Goal: Find specific page/section: Find specific page/section

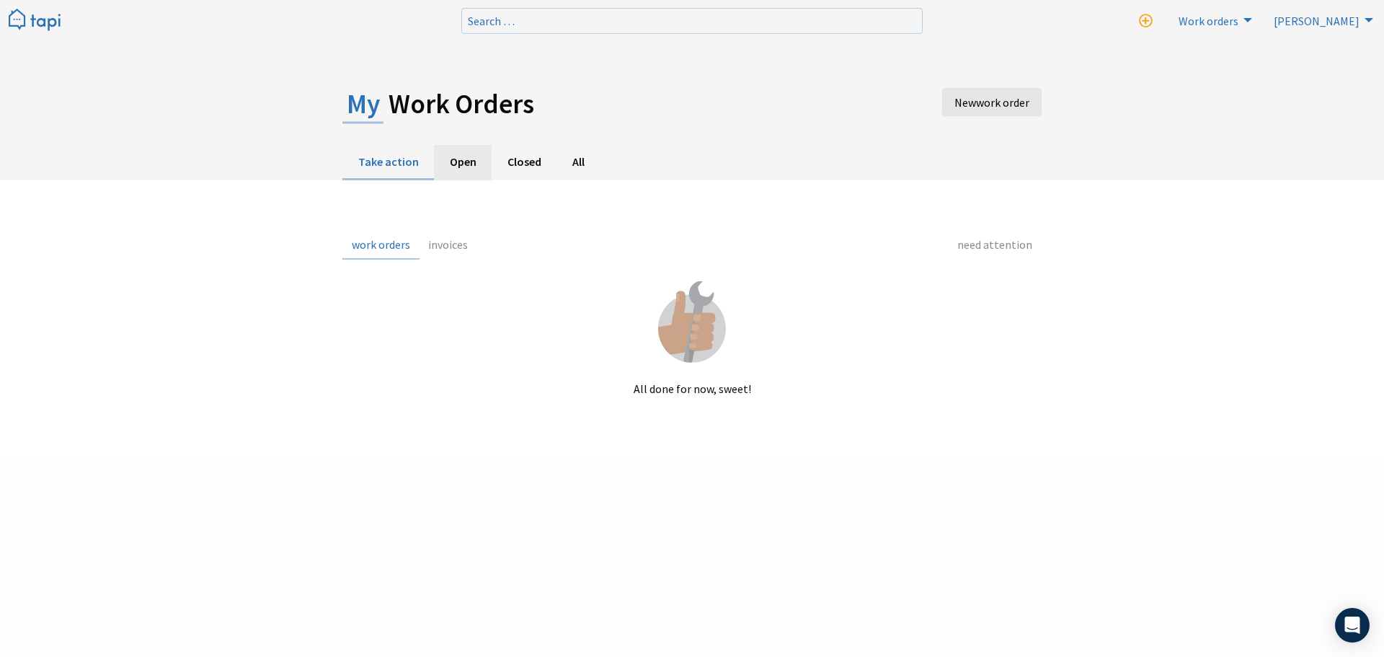
click at [458, 157] on link "Open" at bounding box center [463, 162] width 58 height 35
click at [524, 158] on link "Closed" at bounding box center [524, 162] width 65 height 35
click at [575, 153] on link "All" at bounding box center [578, 162] width 43 height 35
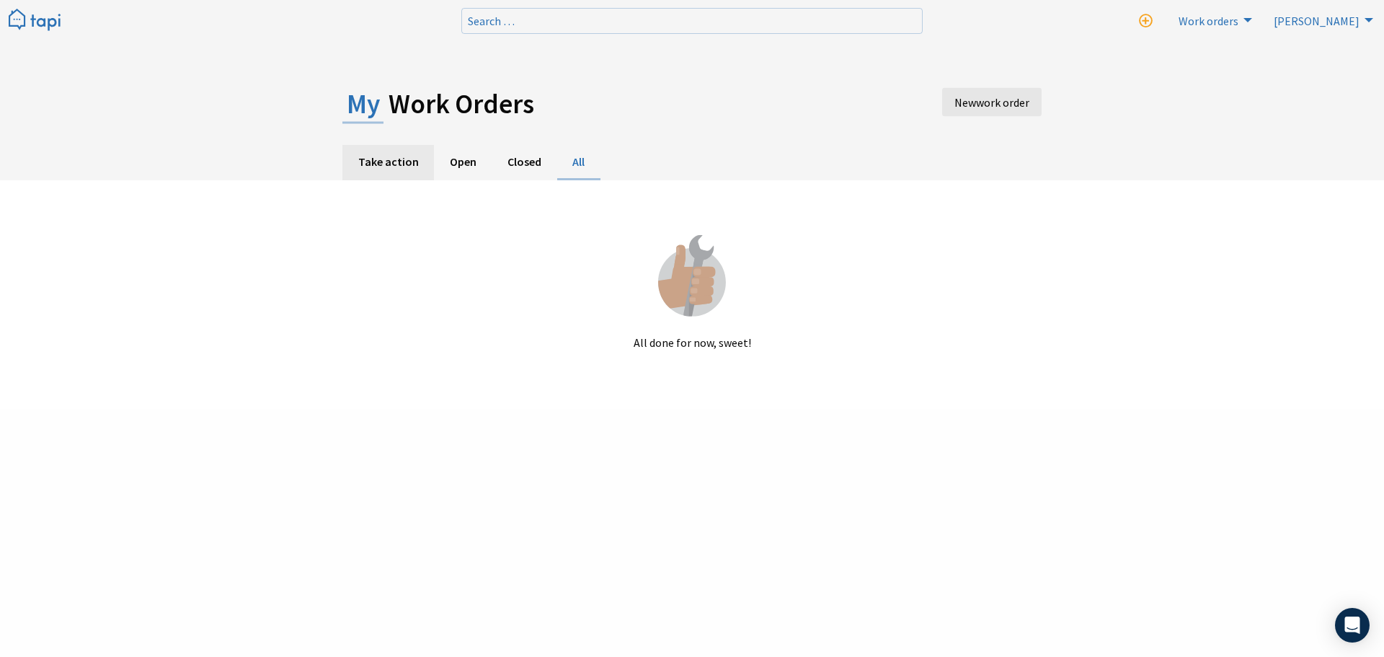
click at [378, 162] on link "Take action" at bounding box center [388, 162] width 92 height 35
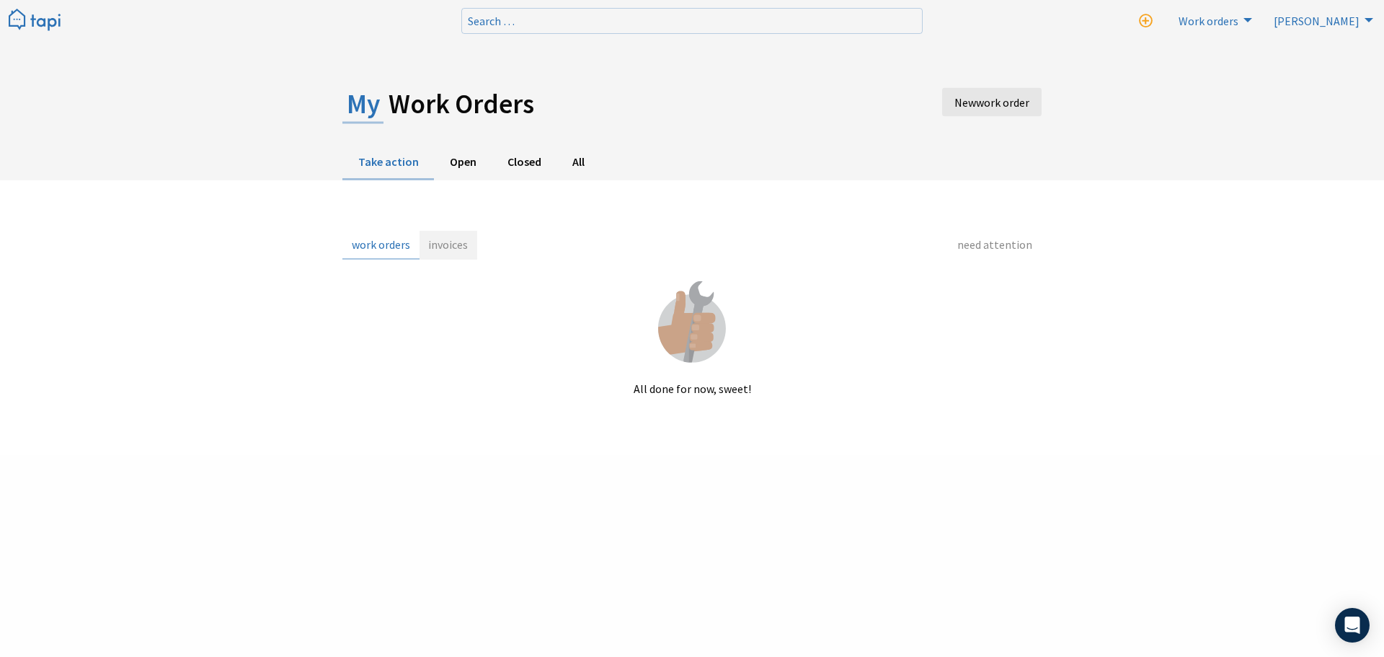
click at [458, 239] on link "invoices" at bounding box center [448, 245] width 58 height 29
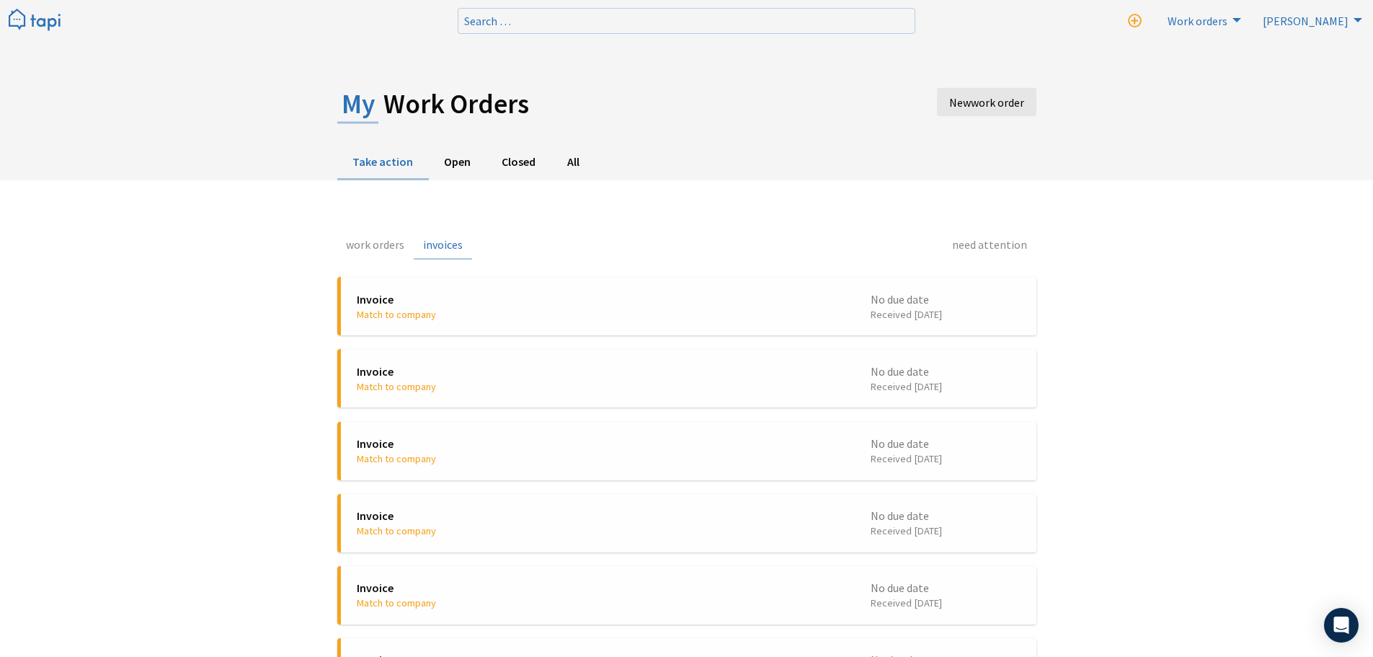
drag, startPoint x: 48, startPoint y: 12, endPoint x: 101, endPoint y: 66, distance: 75.9
click at [48, 12] on img at bounding box center [35, 21] width 52 height 24
